Goal: Information Seeking & Learning: Learn about a topic

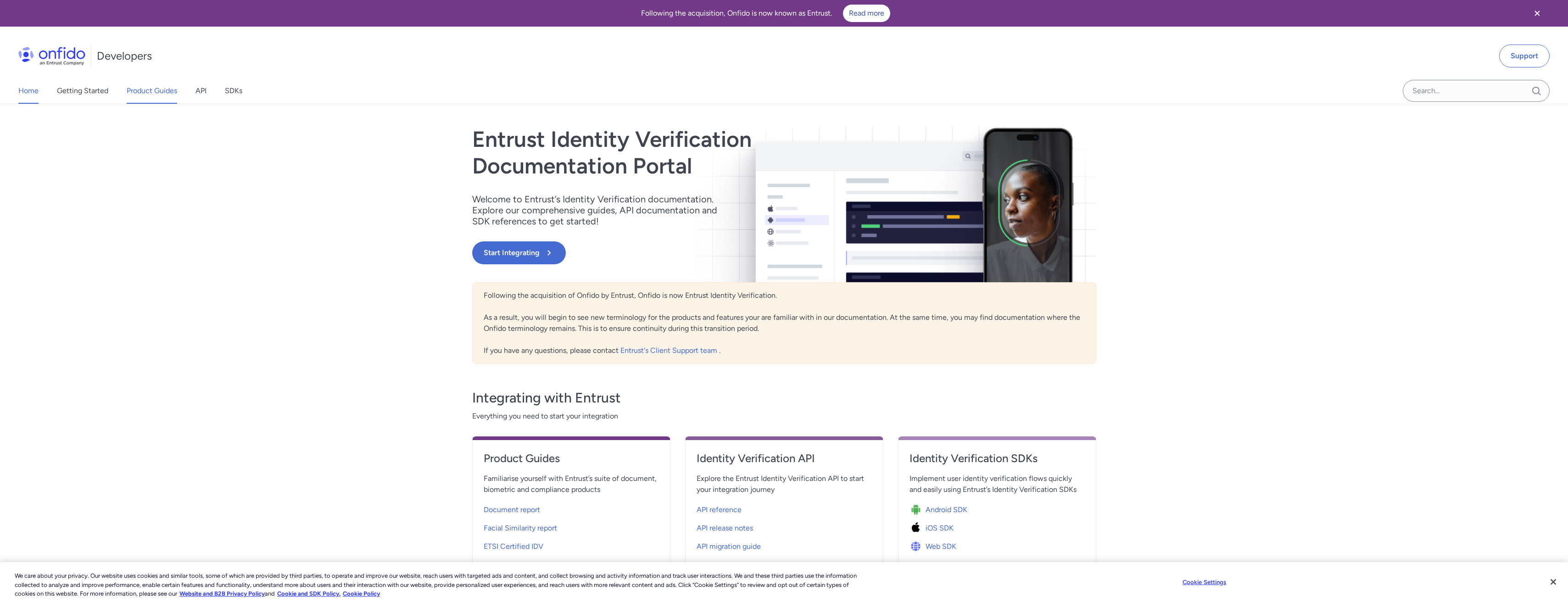
click at [157, 94] on link "Product Guides" at bounding box center [152, 91] width 51 height 26
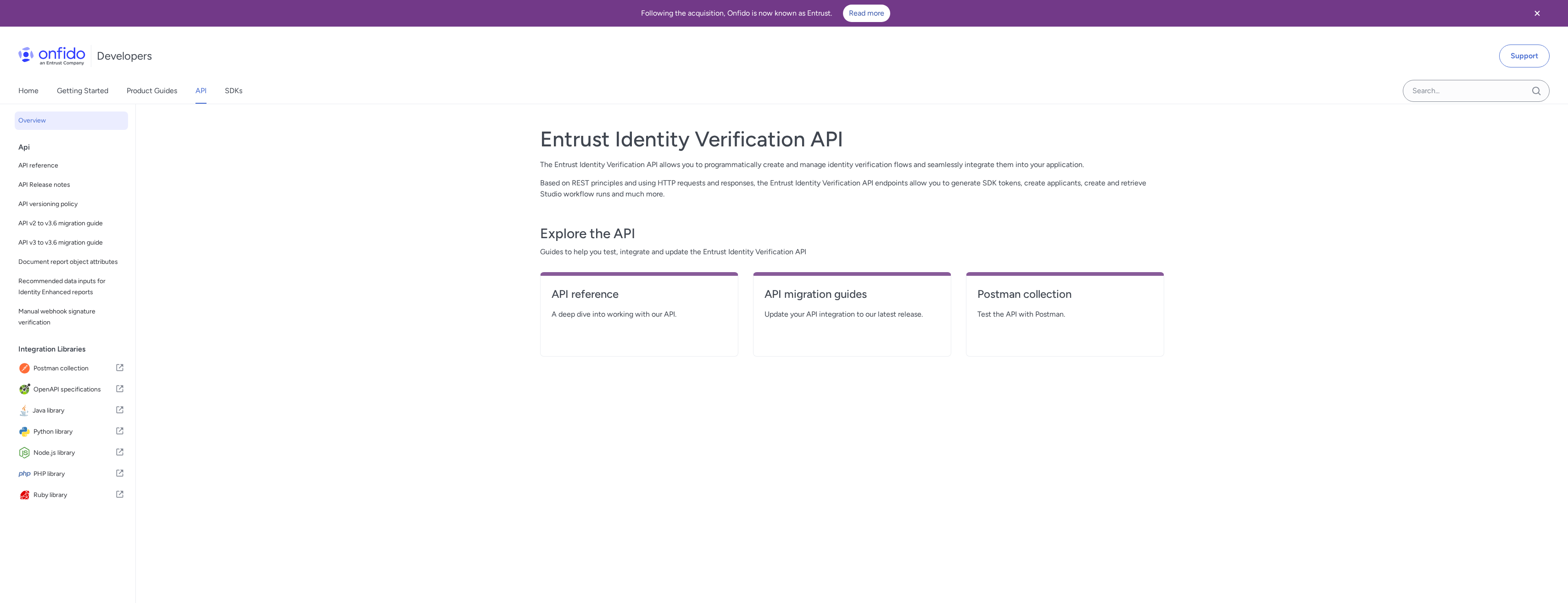
click at [596, 285] on div "API reference A deep dive into working with our API." at bounding box center [639, 314] width 198 height 85
click at [597, 290] on h4 "API reference" at bounding box center [639, 294] width 175 height 15
select select "http"
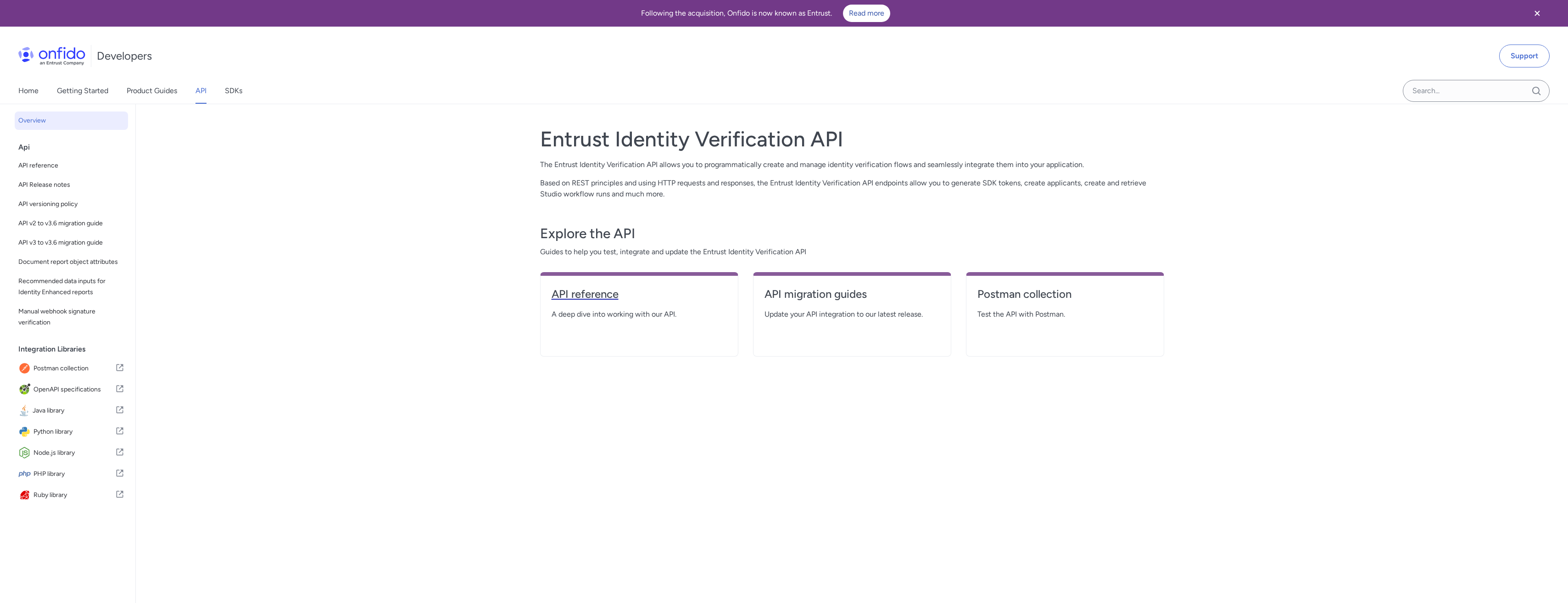
select select "http"
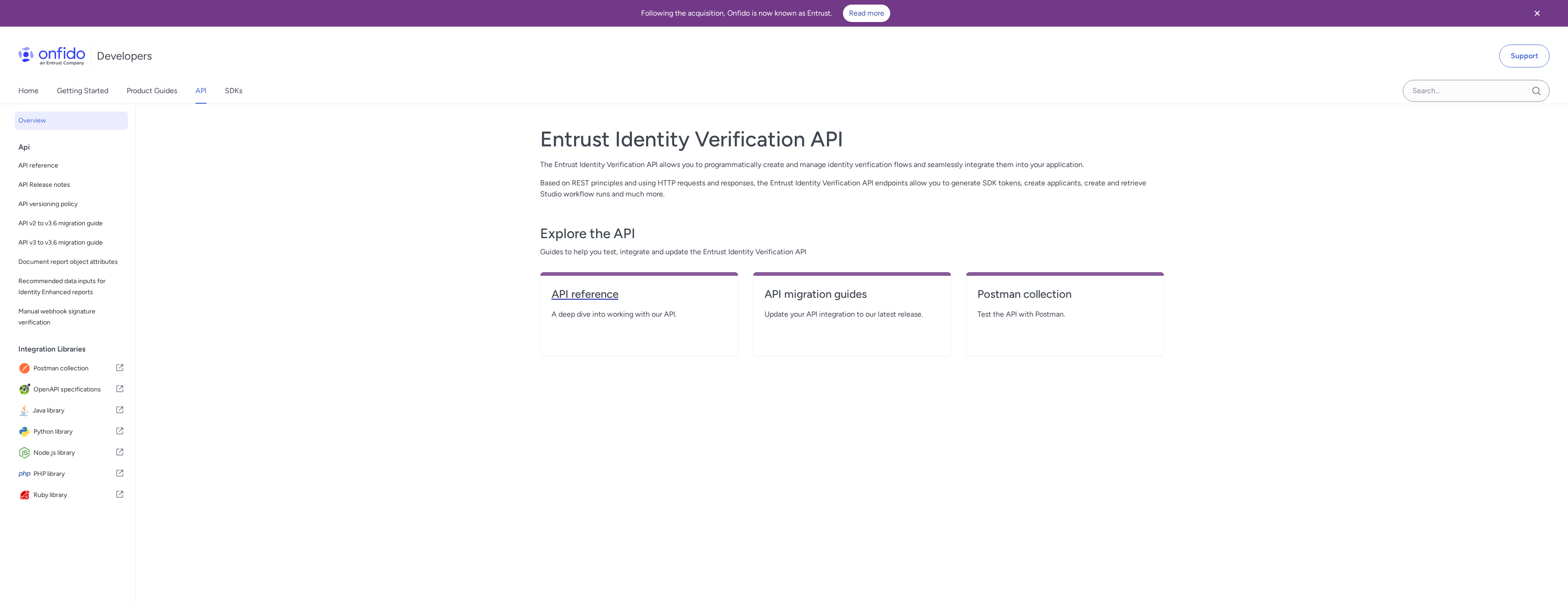
select select "http"
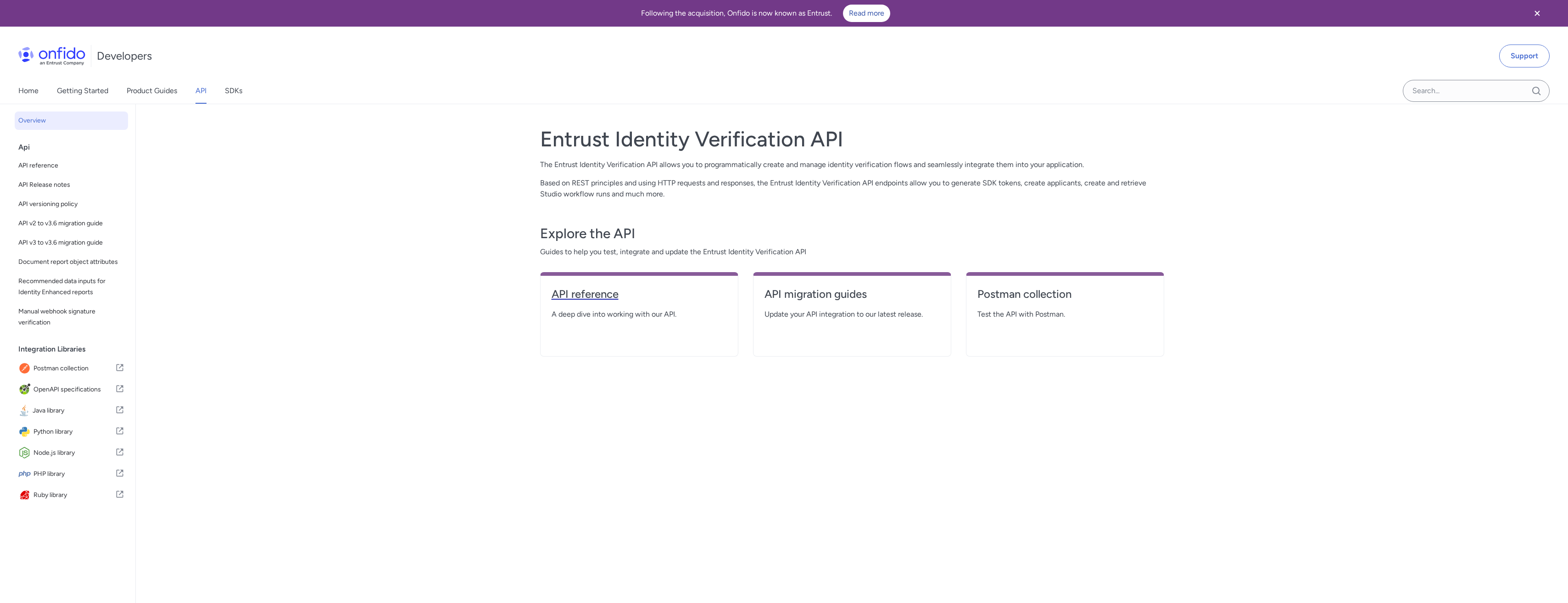
select select "http"
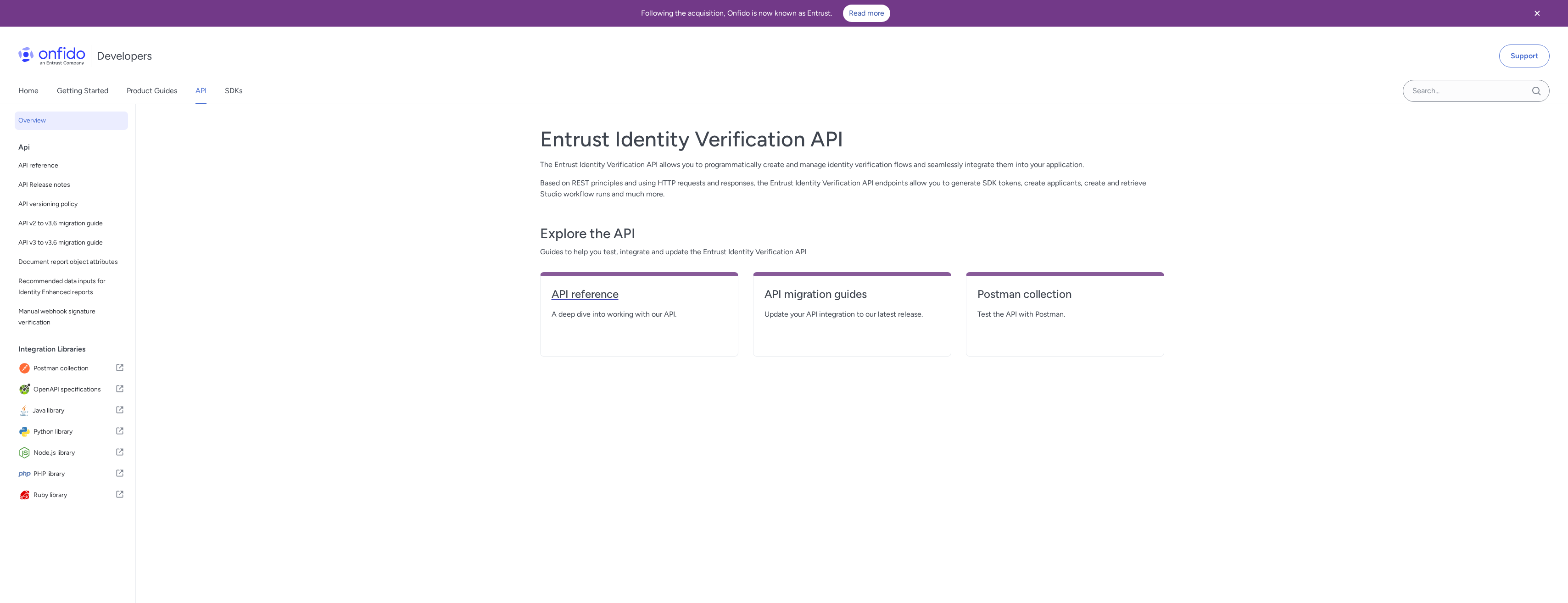
select select "http"
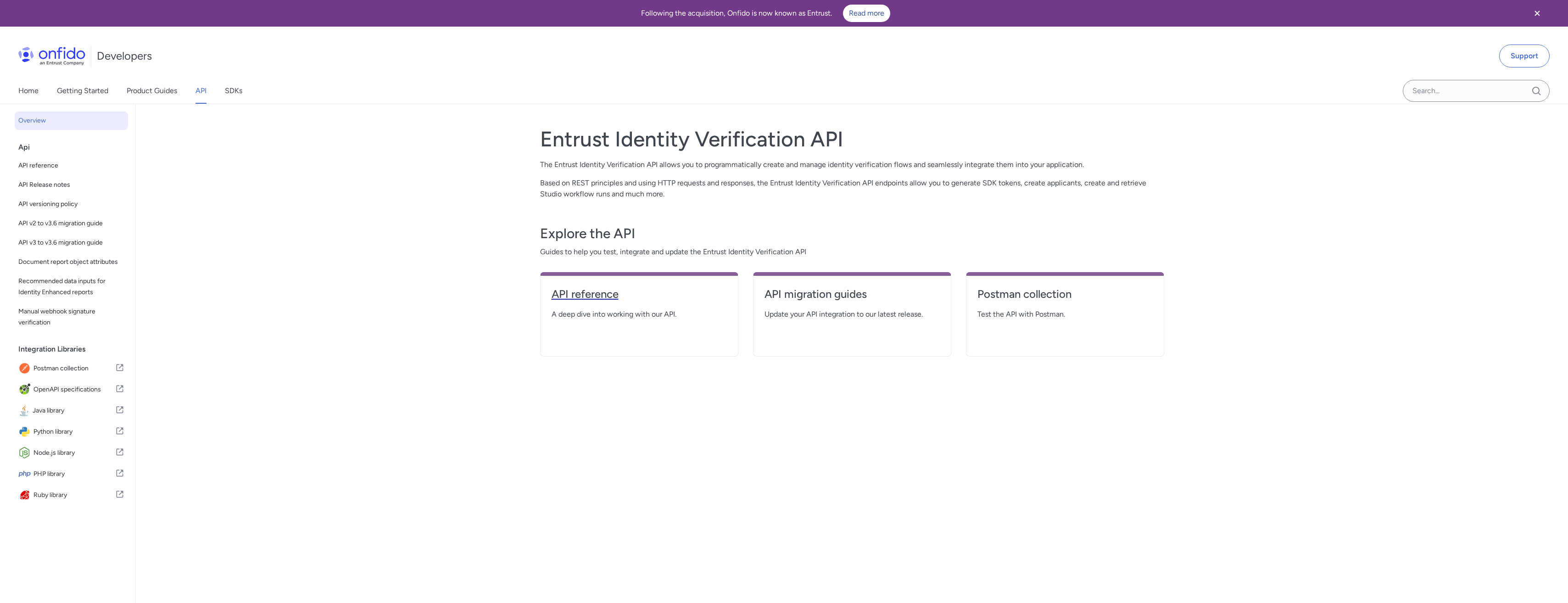
select select "http"
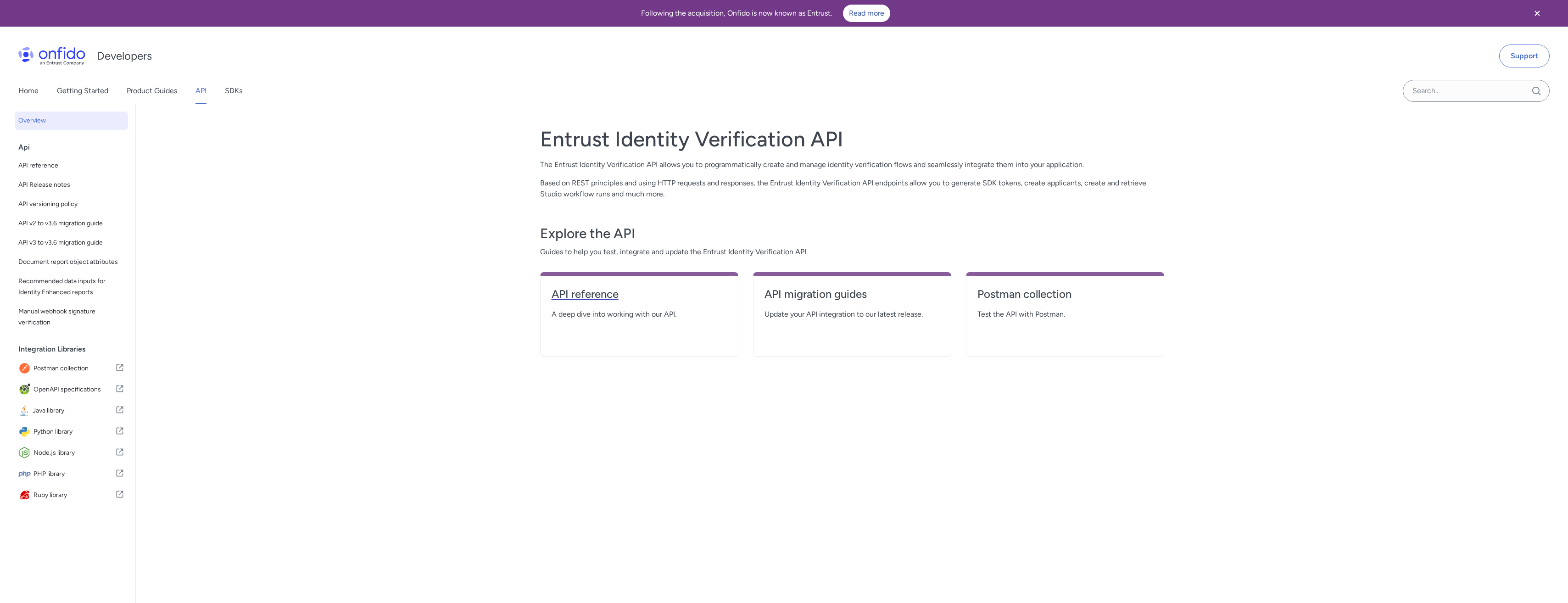
select select "http"
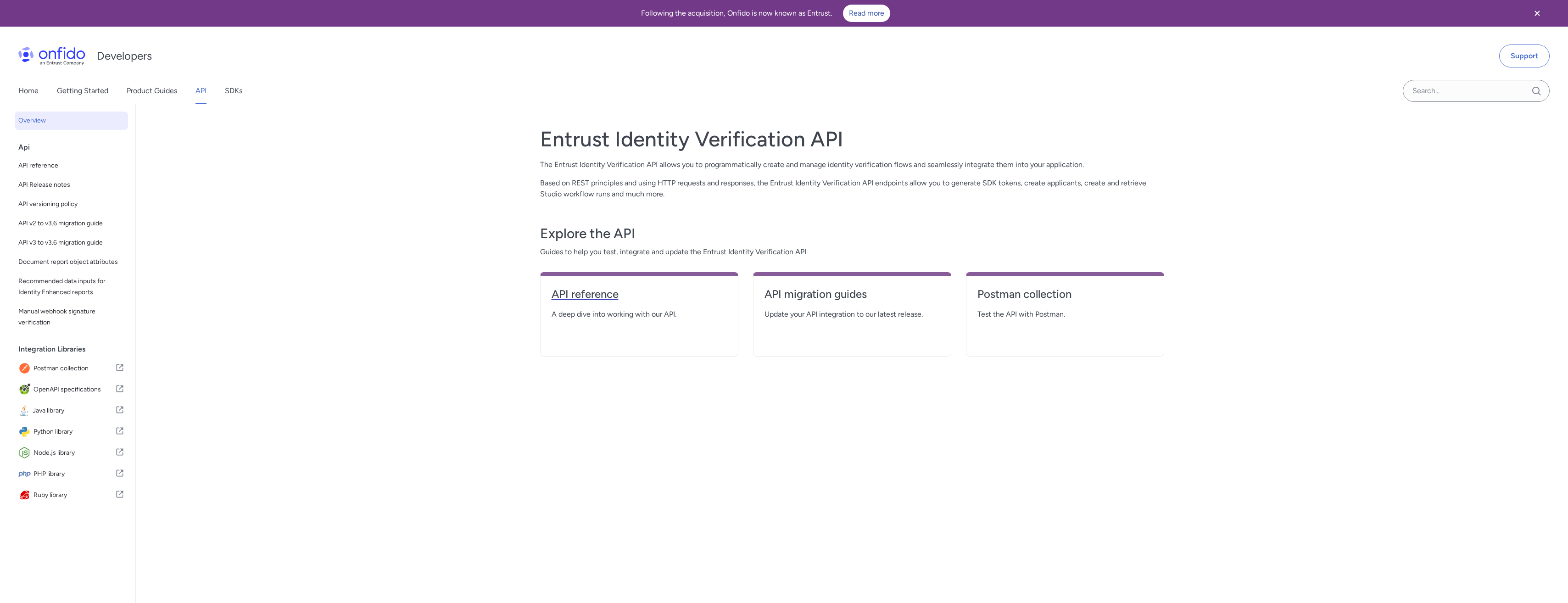
select select "http"
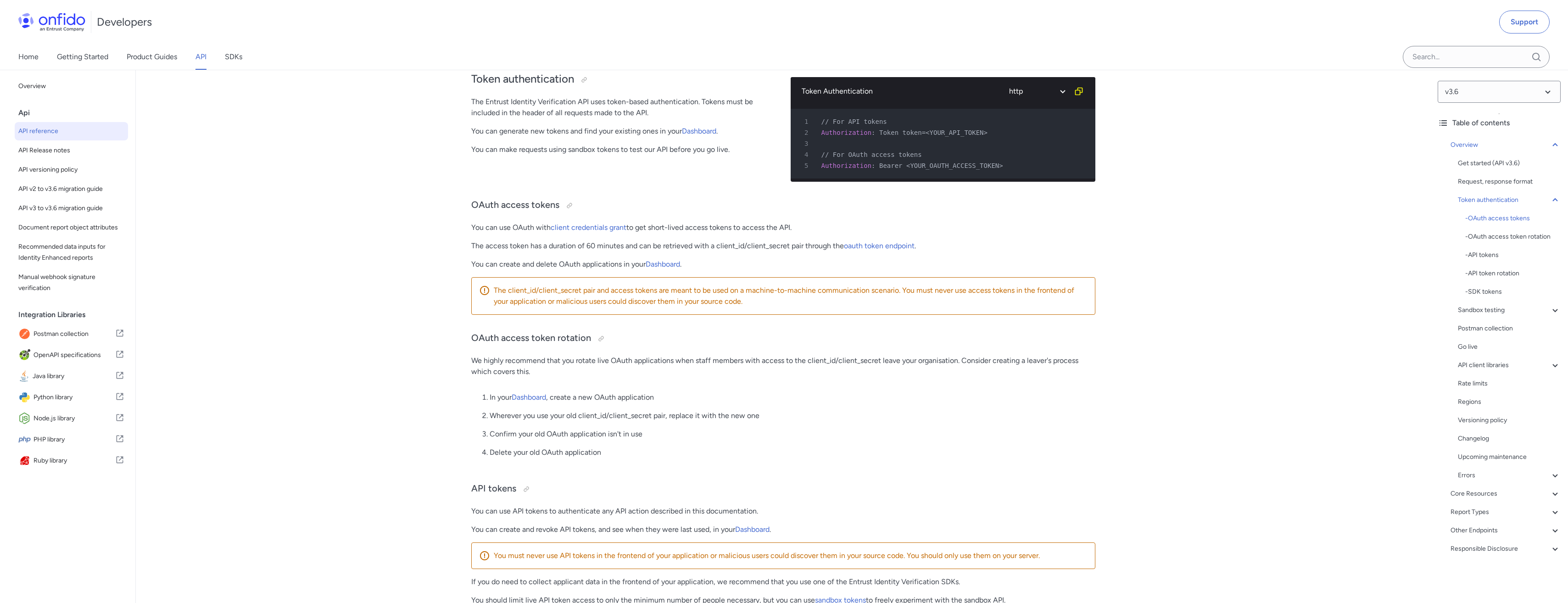
scroll to position [321, 0]
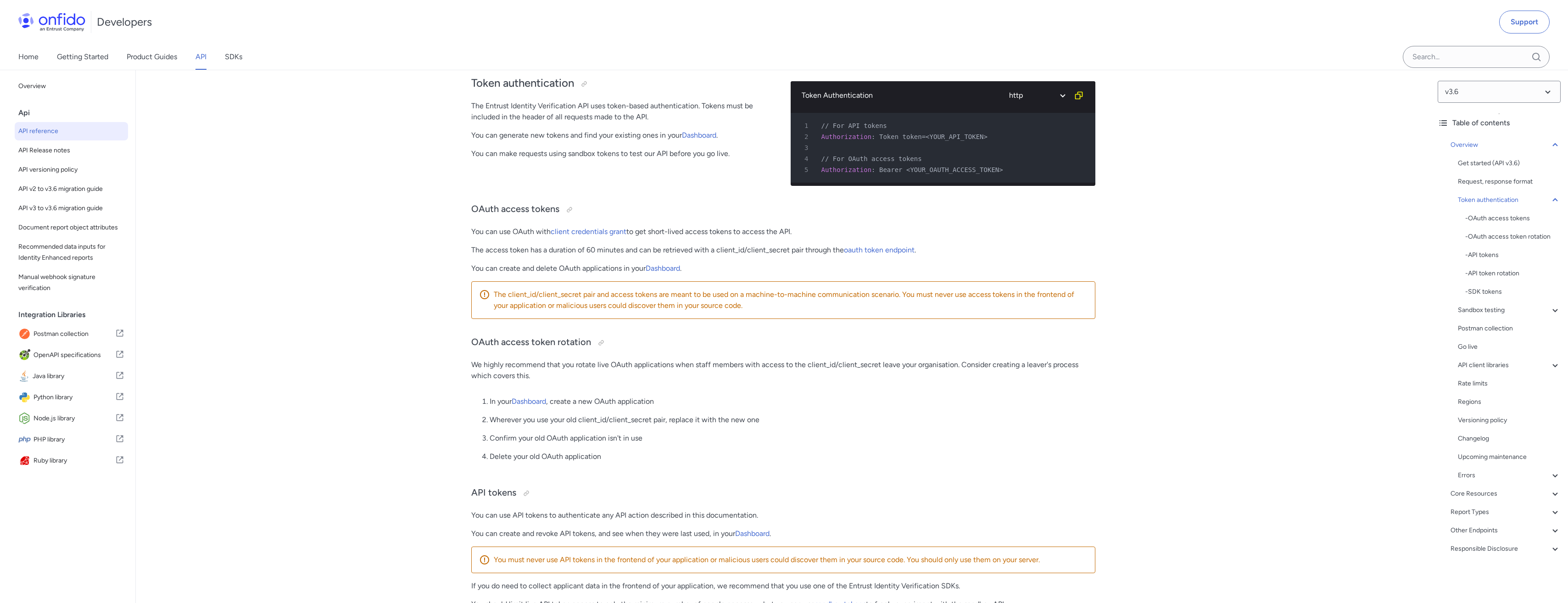
drag, startPoint x: 670, startPoint y: 279, endPoint x: 1130, endPoint y: 420, distance: 481.1
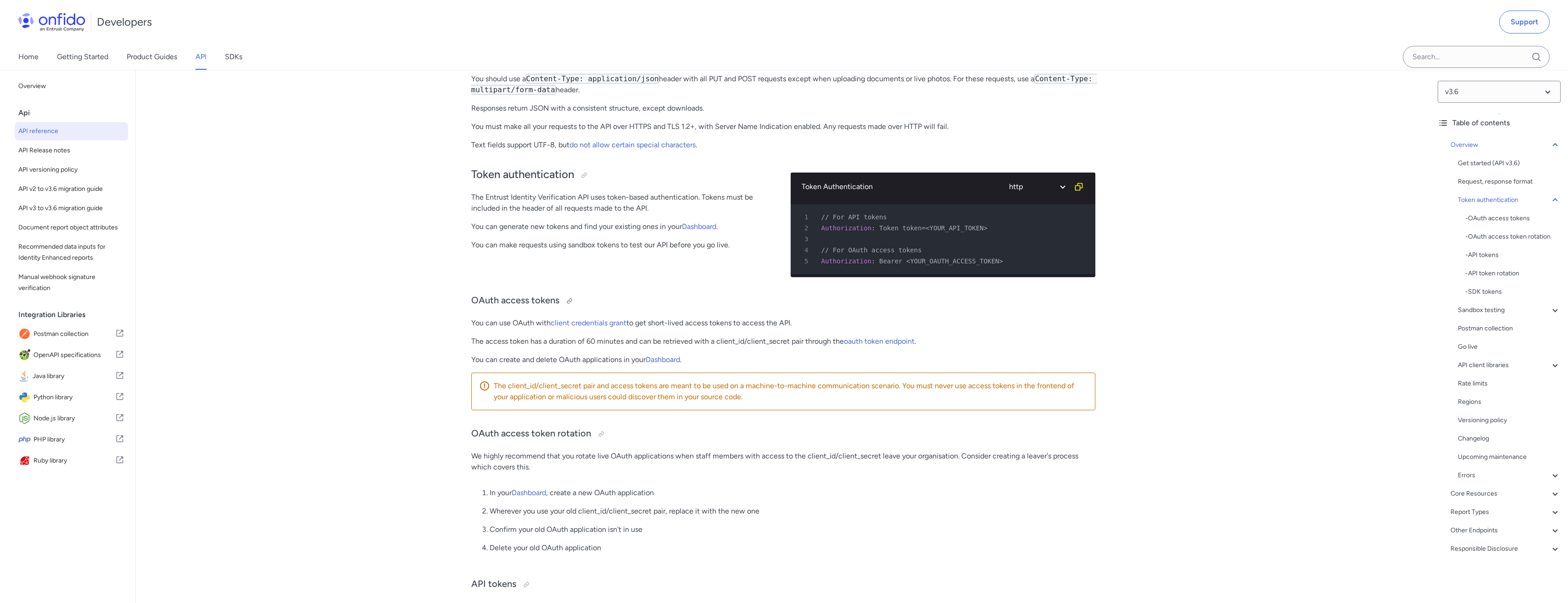
scroll to position [229, 0]
